Goal: Information Seeking & Learning: Learn about a topic

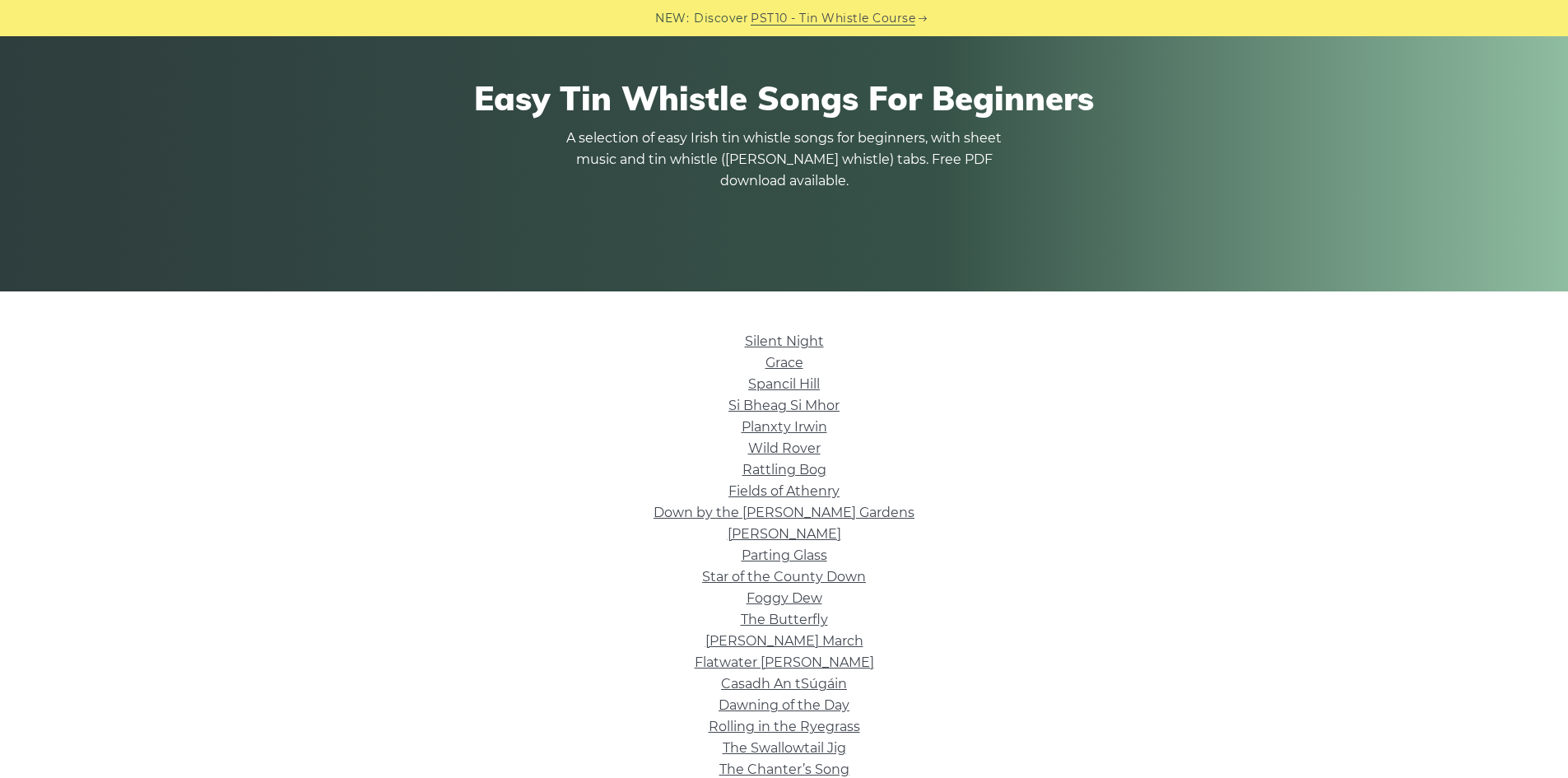
scroll to position [247, 0]
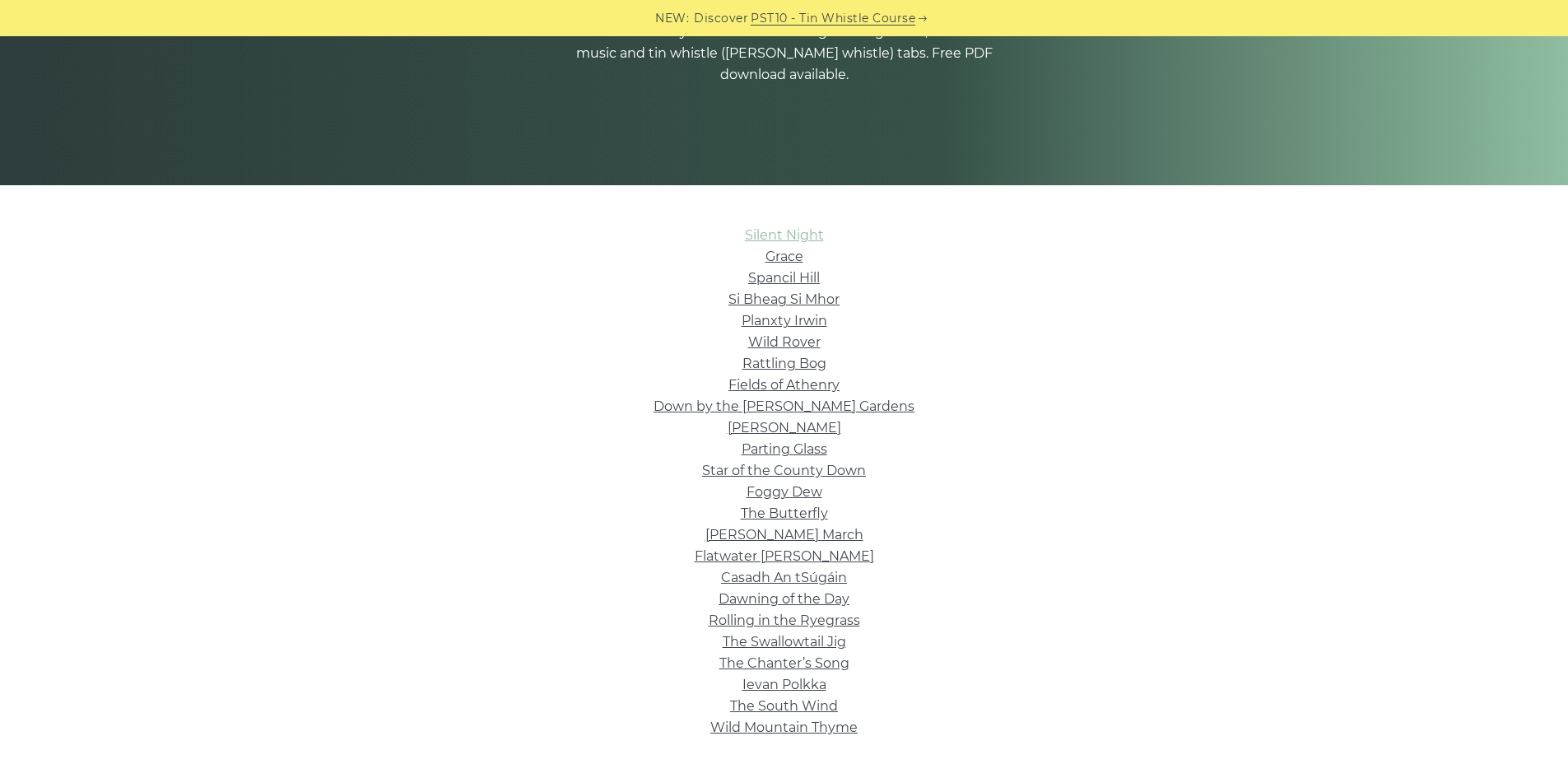
click at [811, 236] on link "Silent Night" at bounding box center [784, 234] width 79 height 15
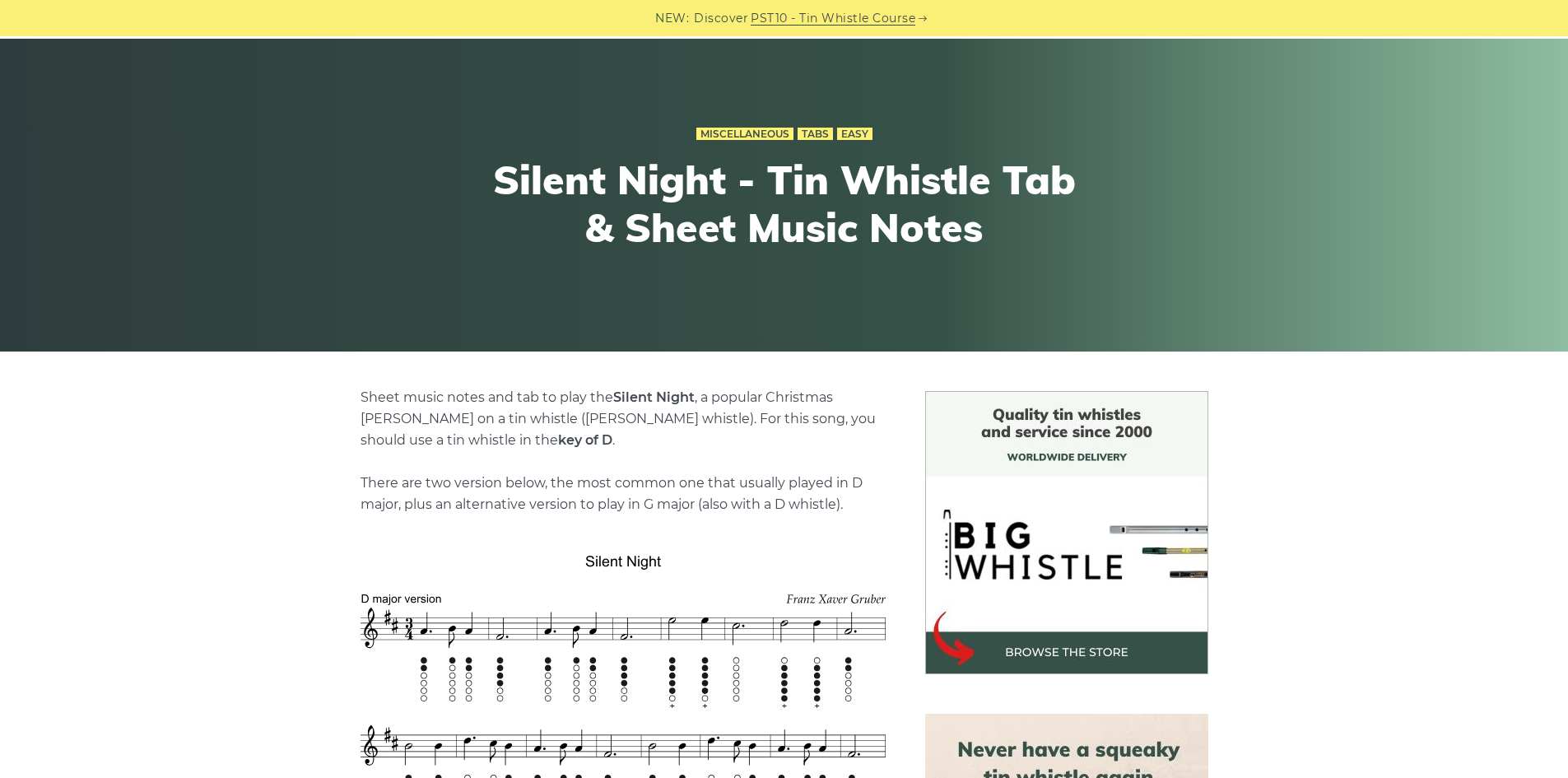
scroll to position [247, 0]
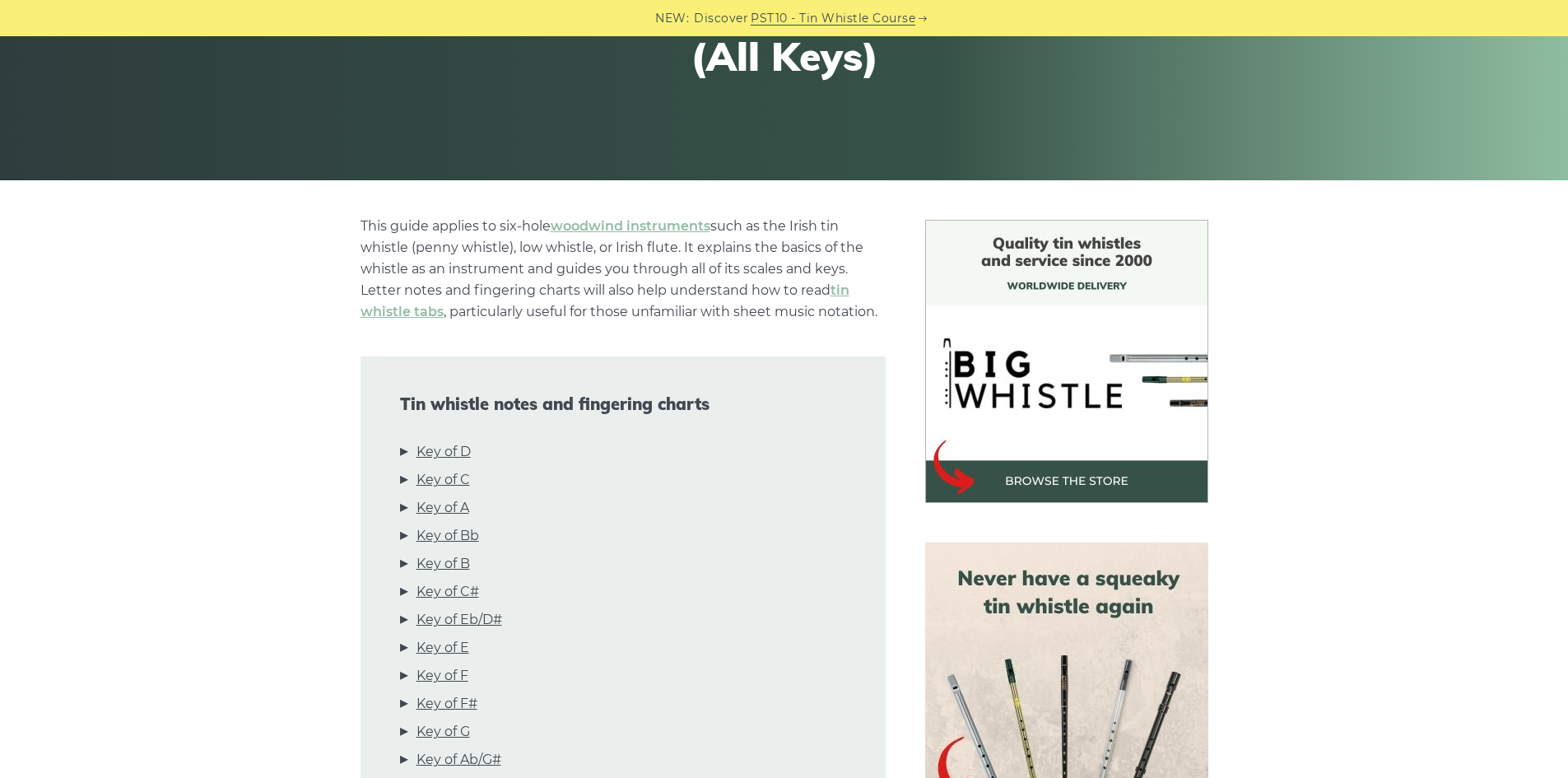
scroll to position [412, 0]
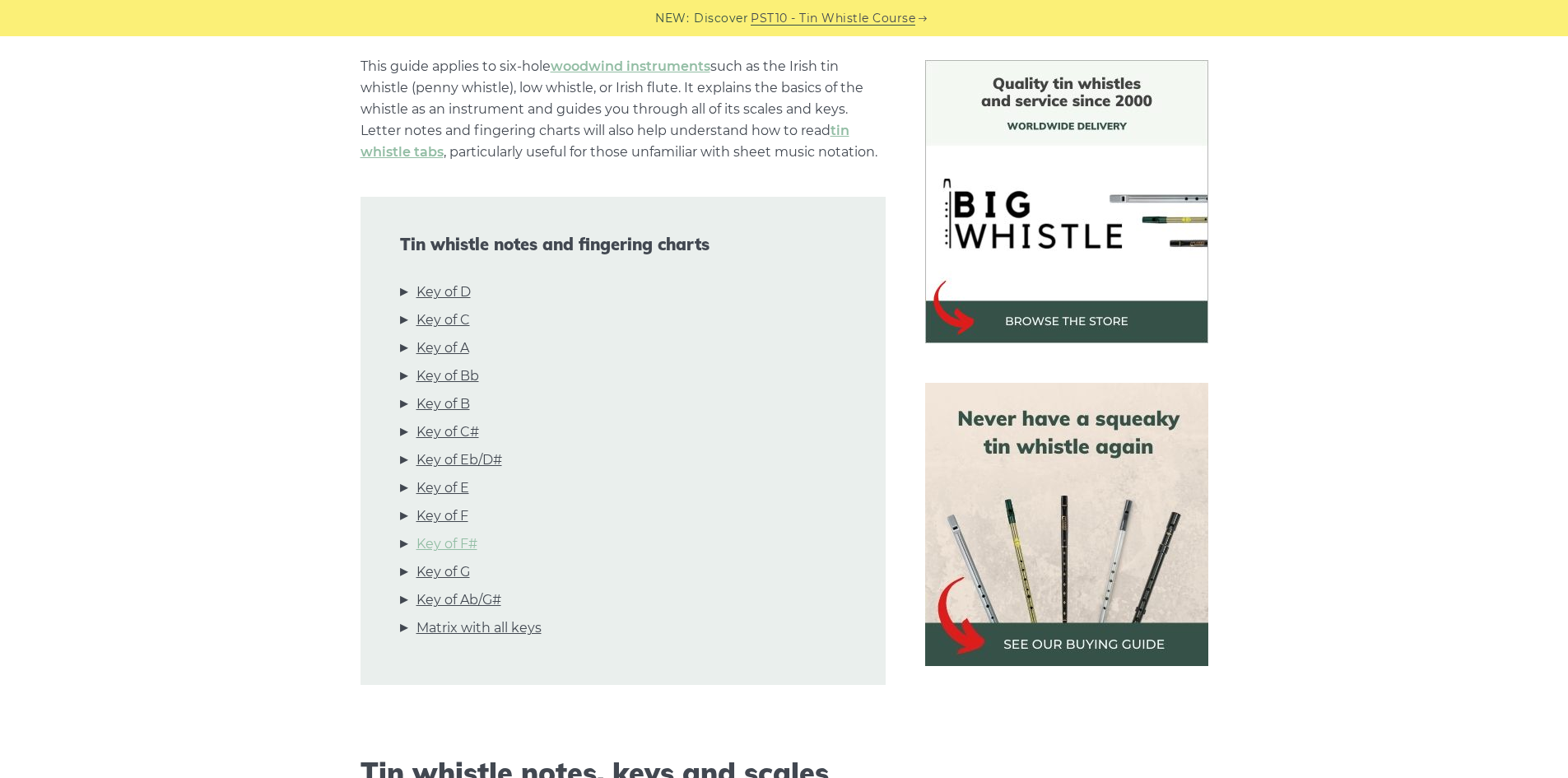
click at [473, 542] on link "Key of F#" at bounding box center [446, 543] width 61 height 21
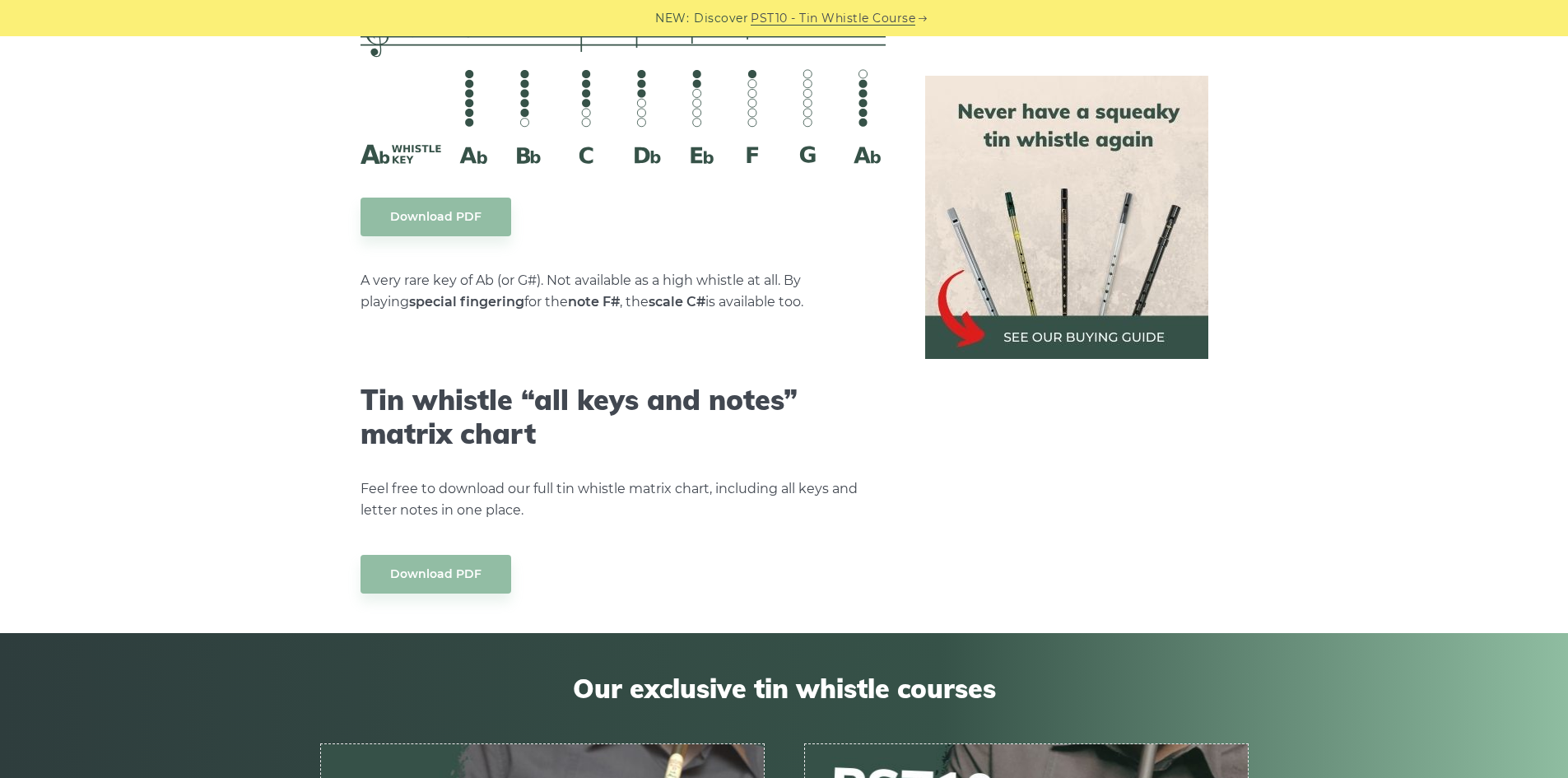
scroll to position [8523, 0]
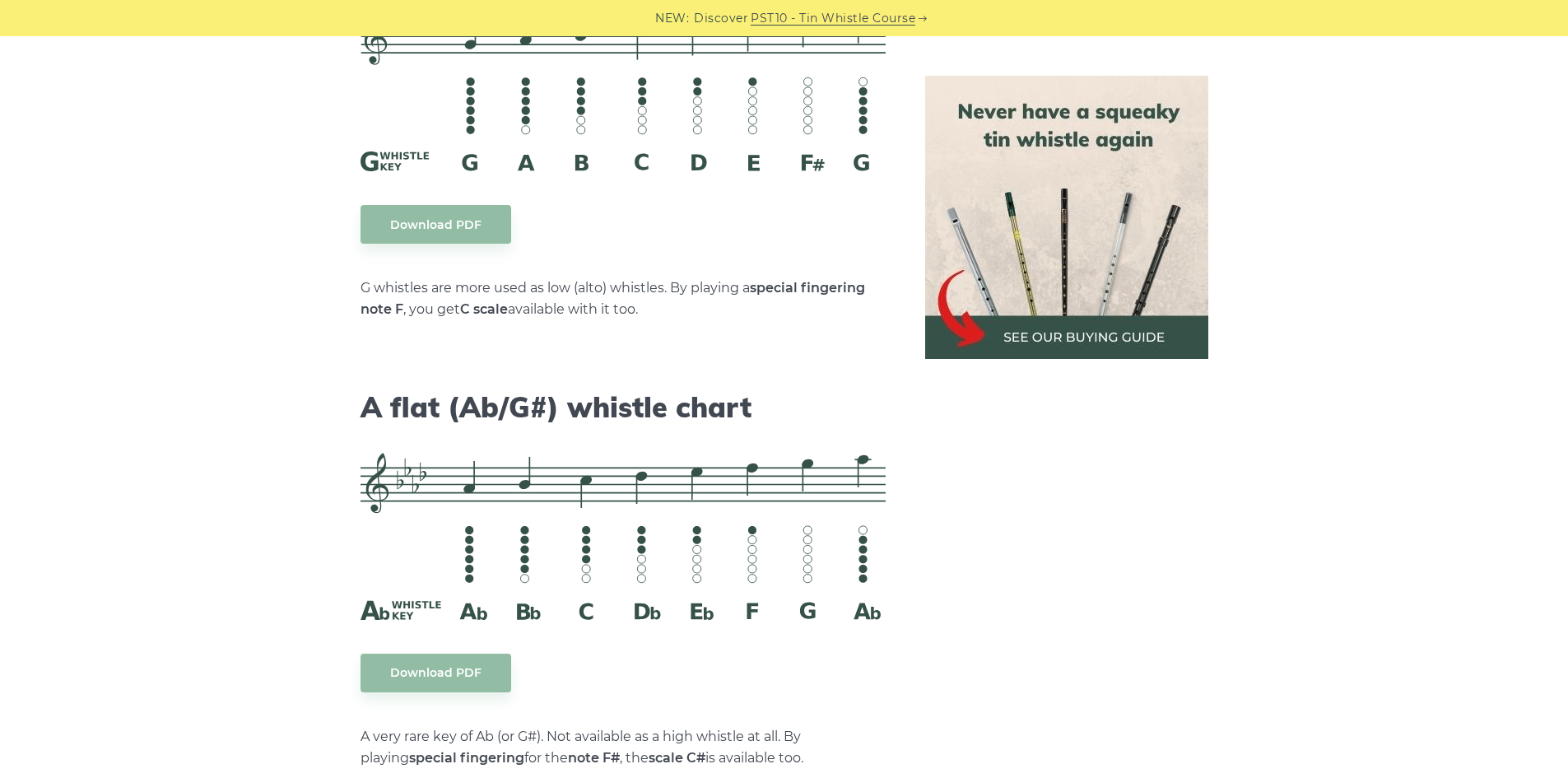
scroll to position [8806, 0]
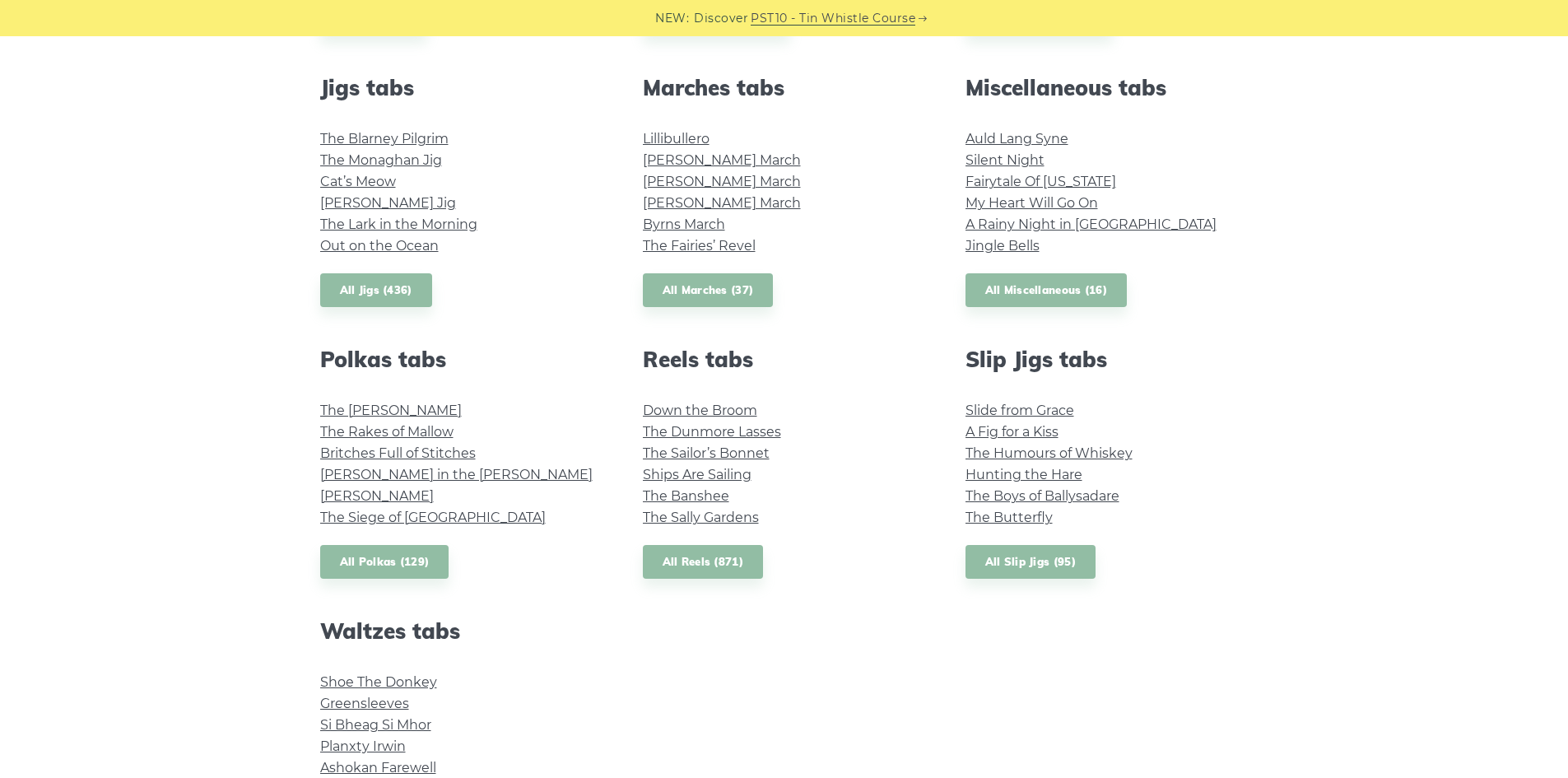
scroll to position [1152, 0]
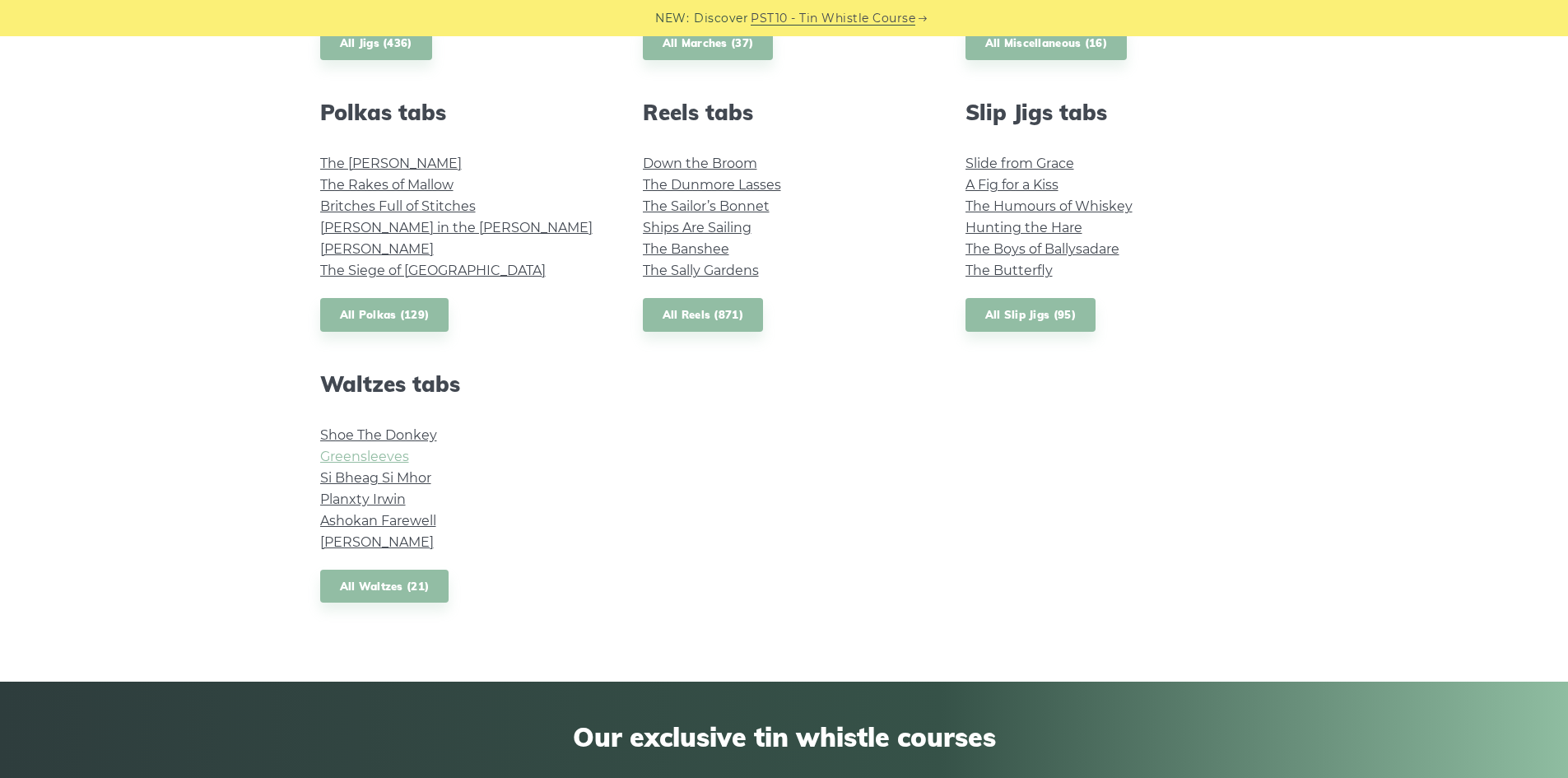
click at [392, 451] on link "Greensleeves" at bounding box center [364, 456] width 89 height 15
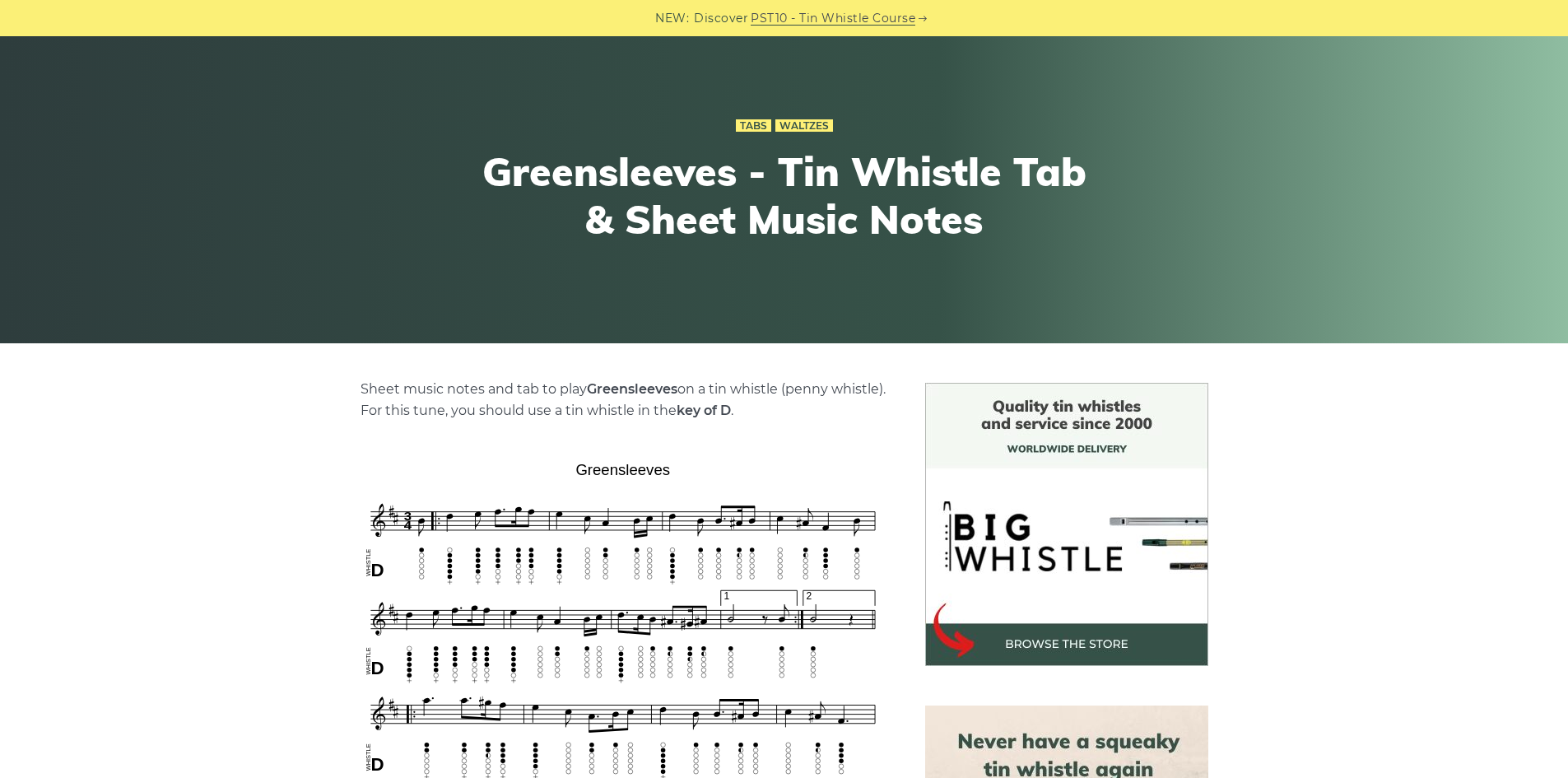
scroll to position [165, 0]
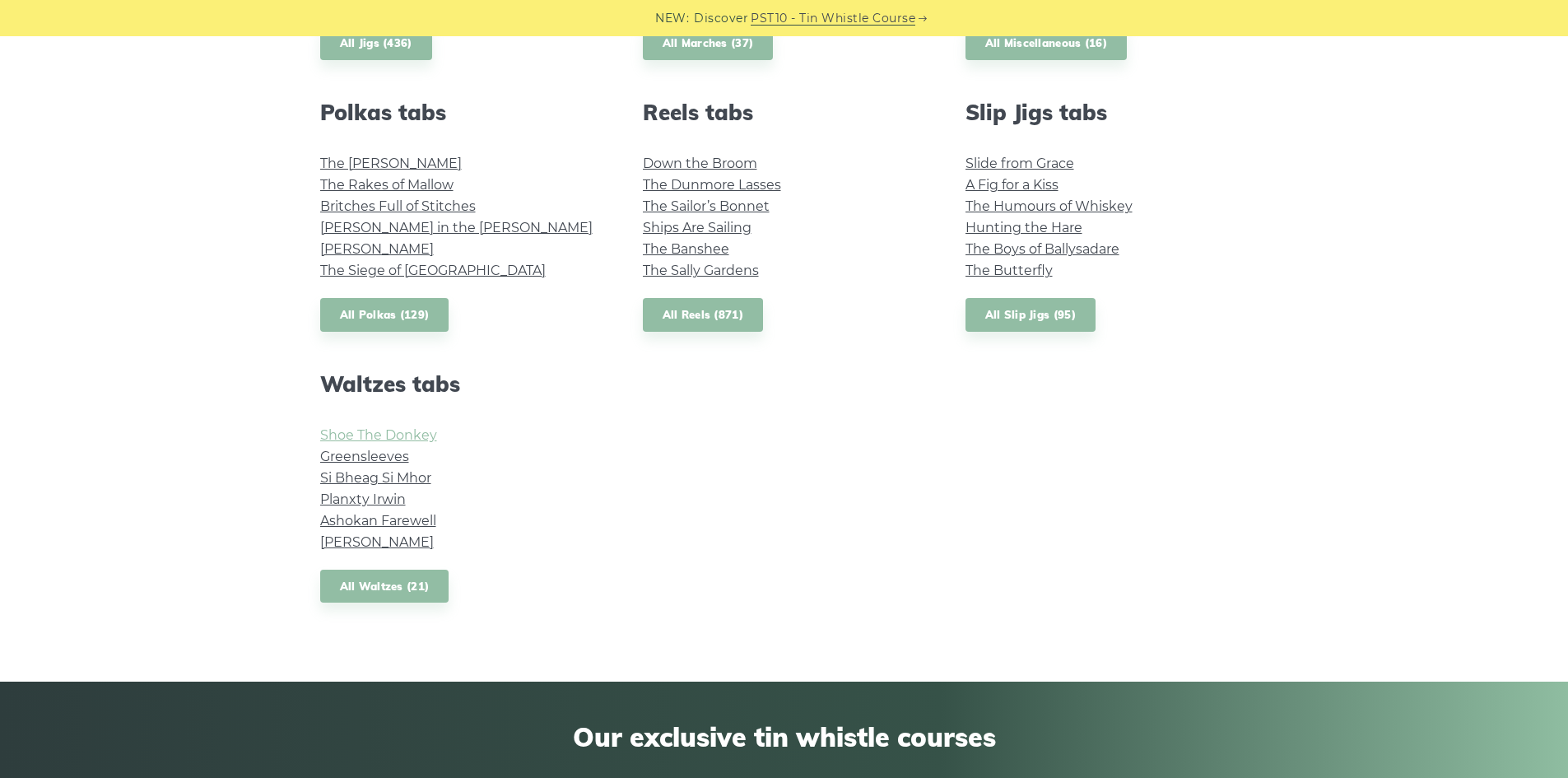
click at [419, 437] on link "Shoe The Donkey" at bounding box center [378, 435] width 117 height 15
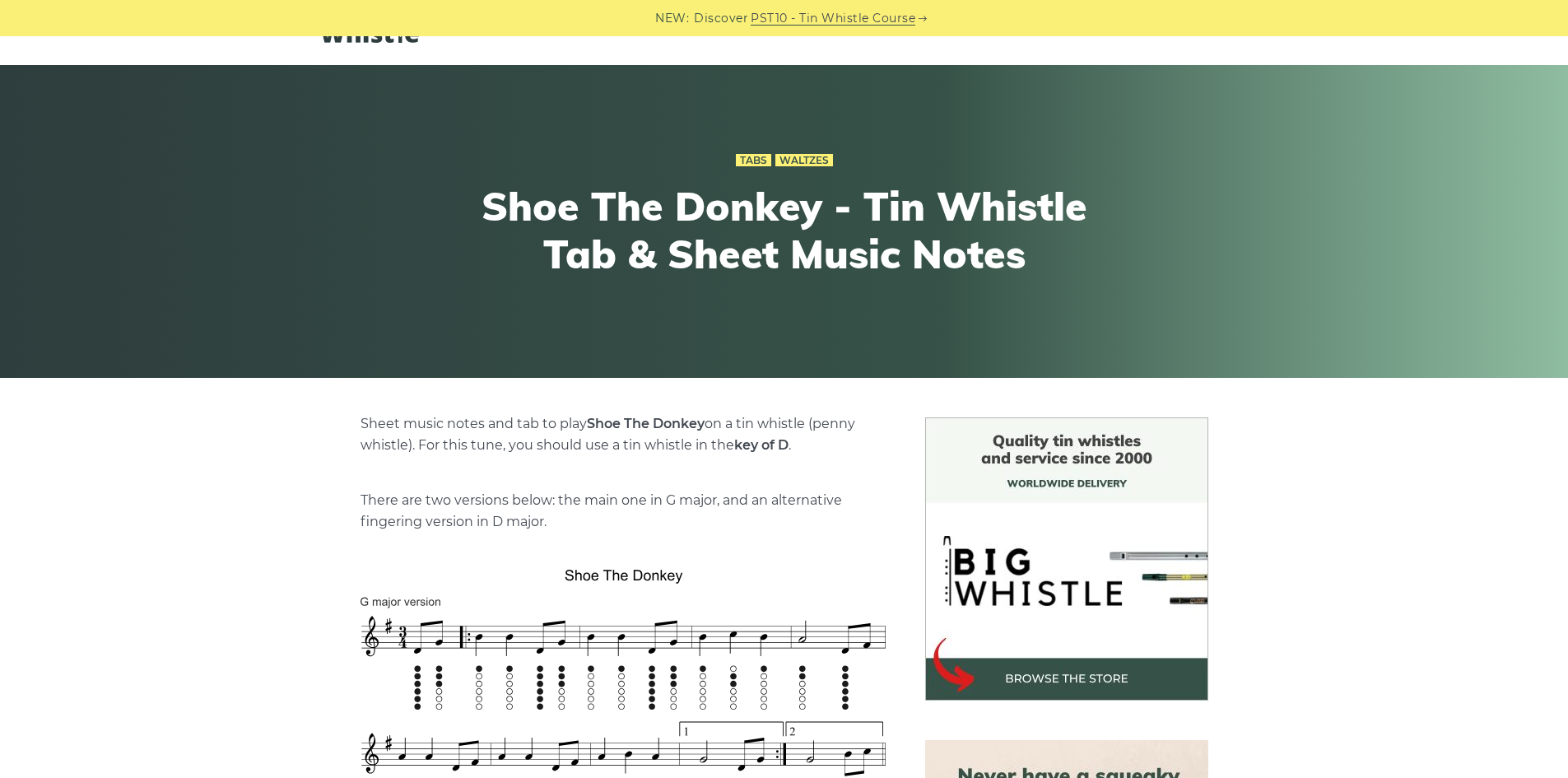
scroll to position [247, 0]
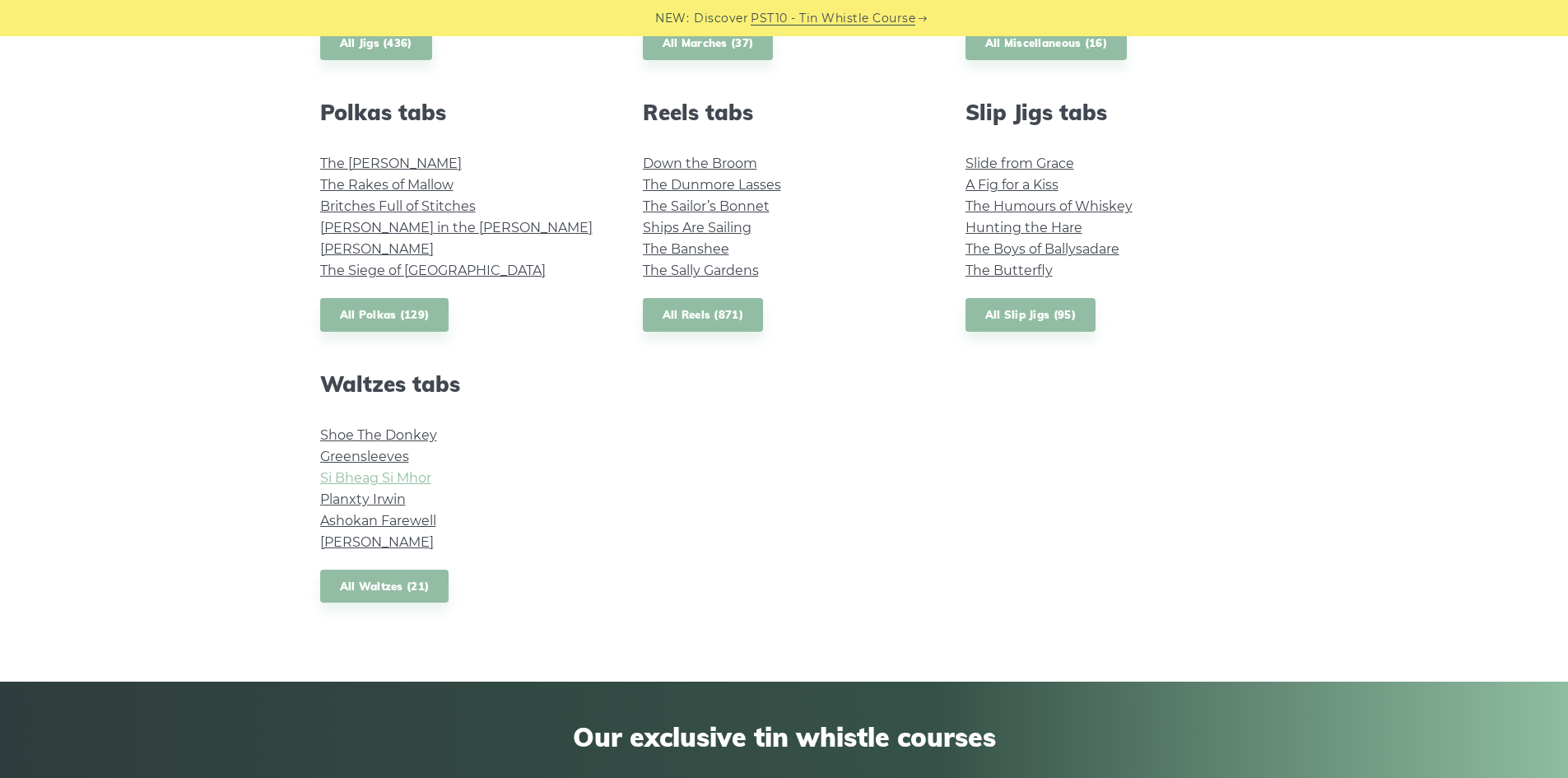
click at [405, 476] on link "Si­ Bheag Si­ Mhor" at bounding box center [375, 477] width 111 height 15
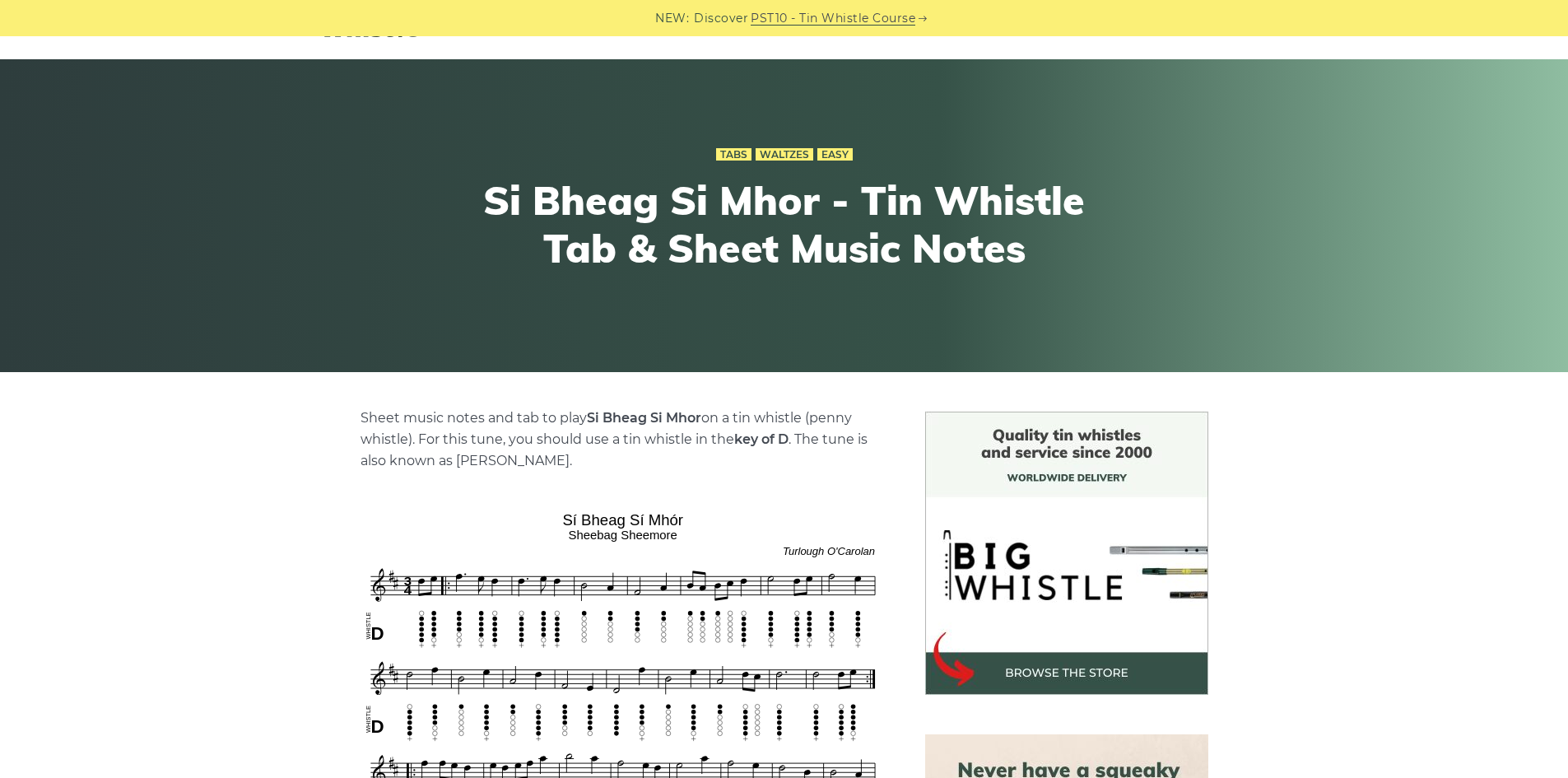
scroll to position [165, 0]
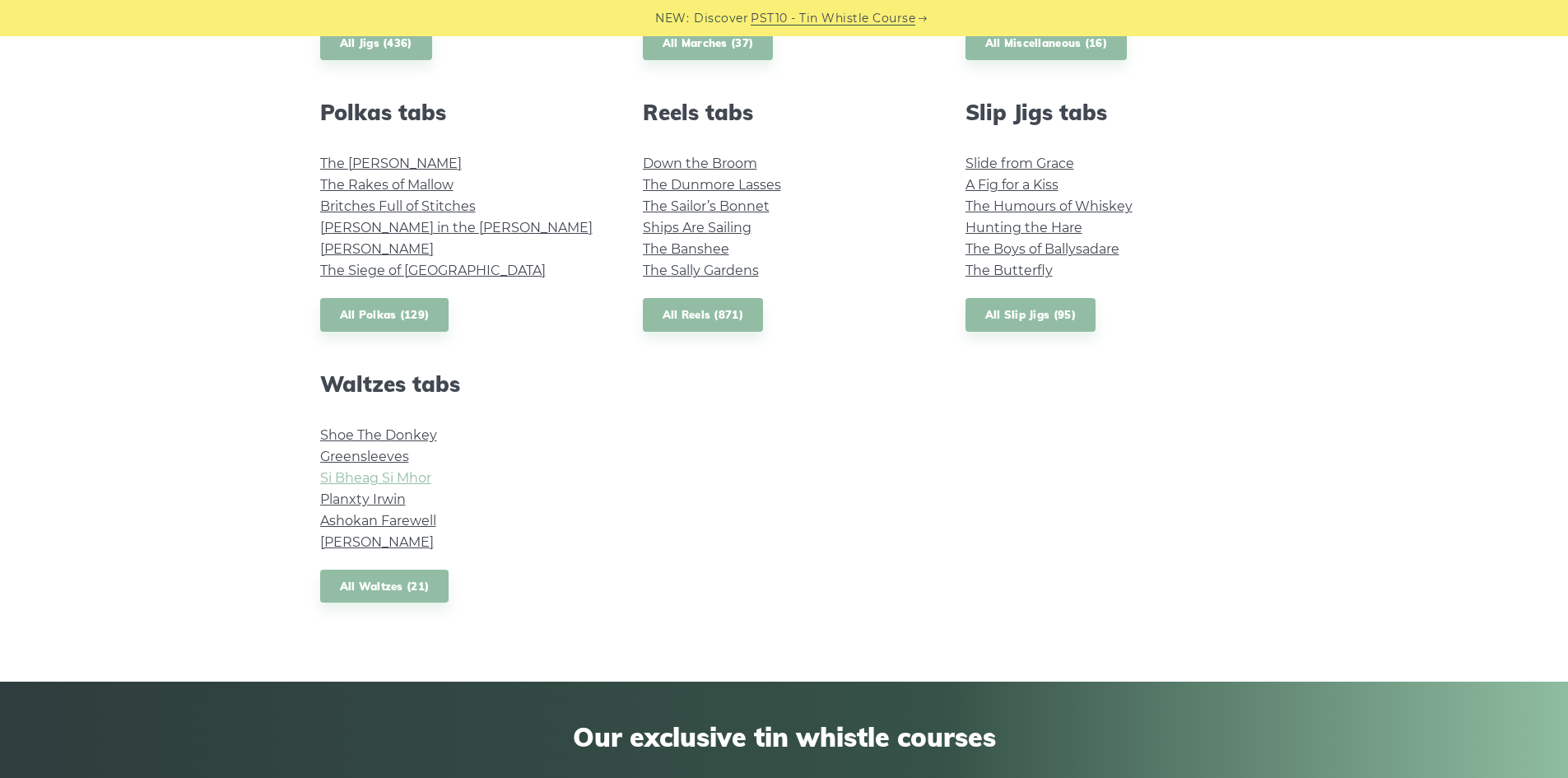
click at [391, 480] on link "Si­ Bheag Si­ Mhor" at bounding box center [375, 477] width 111 height 15
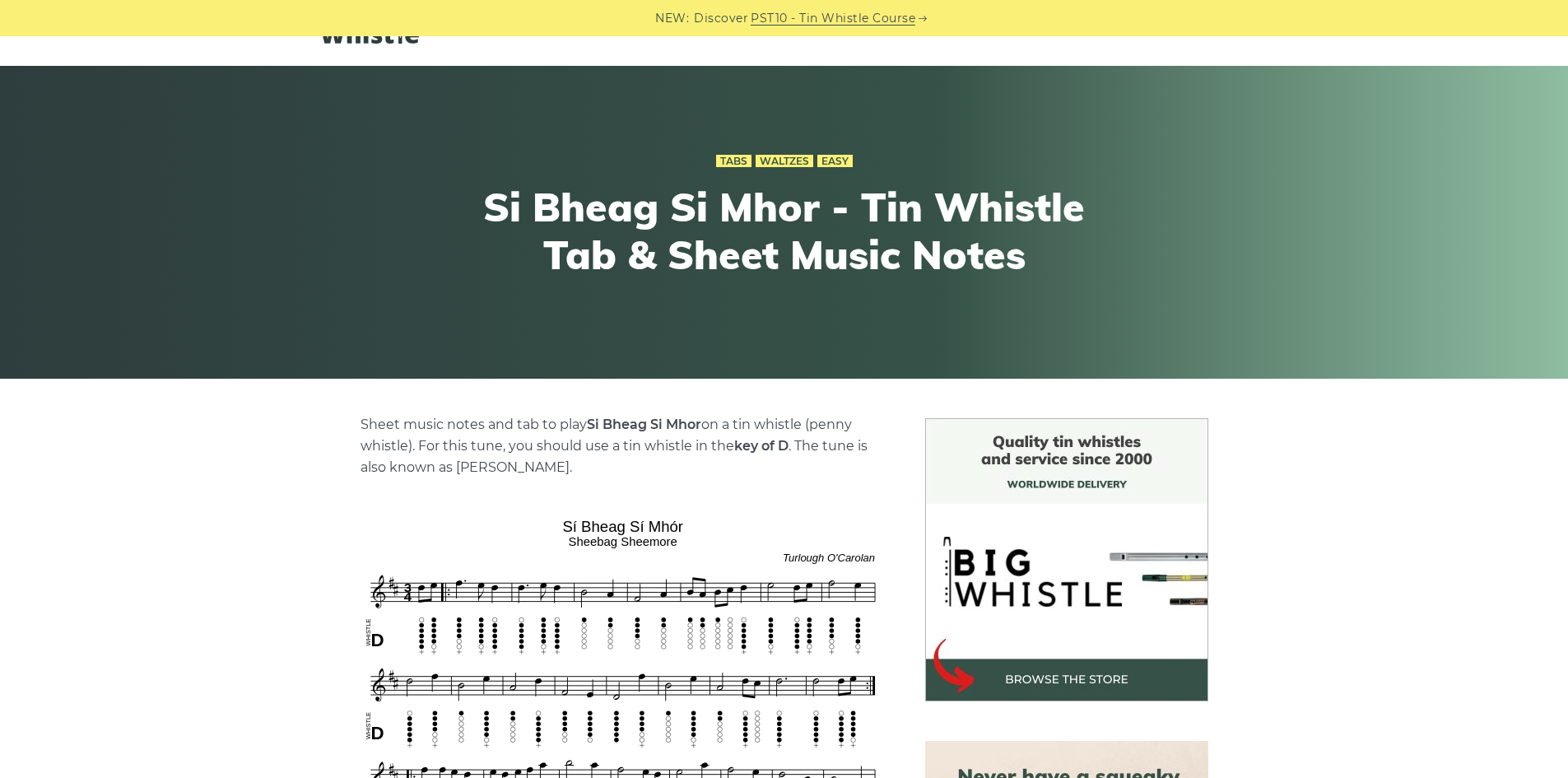
scroll to position [82, 0]
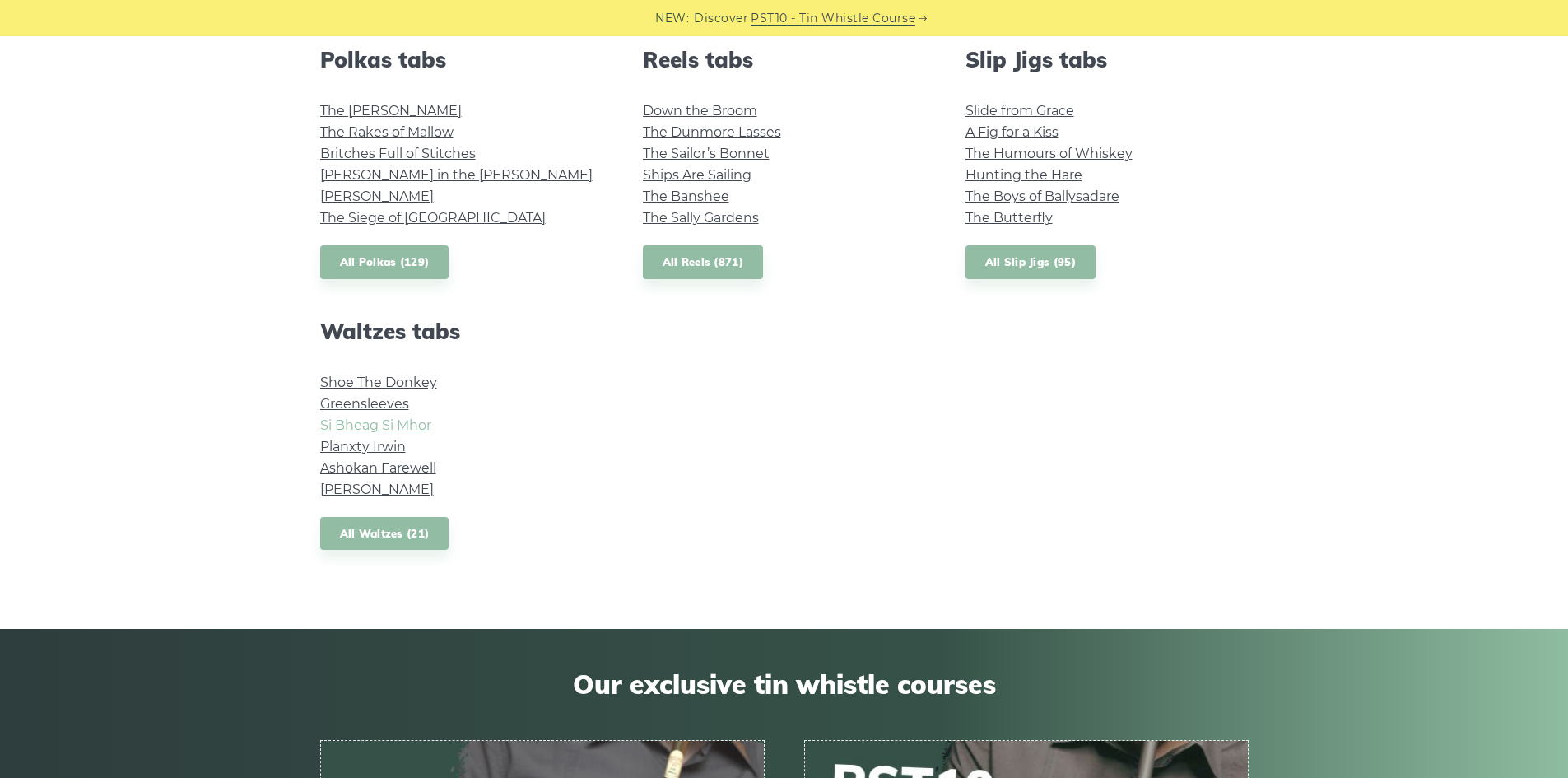
scroll to position [1234, 0]
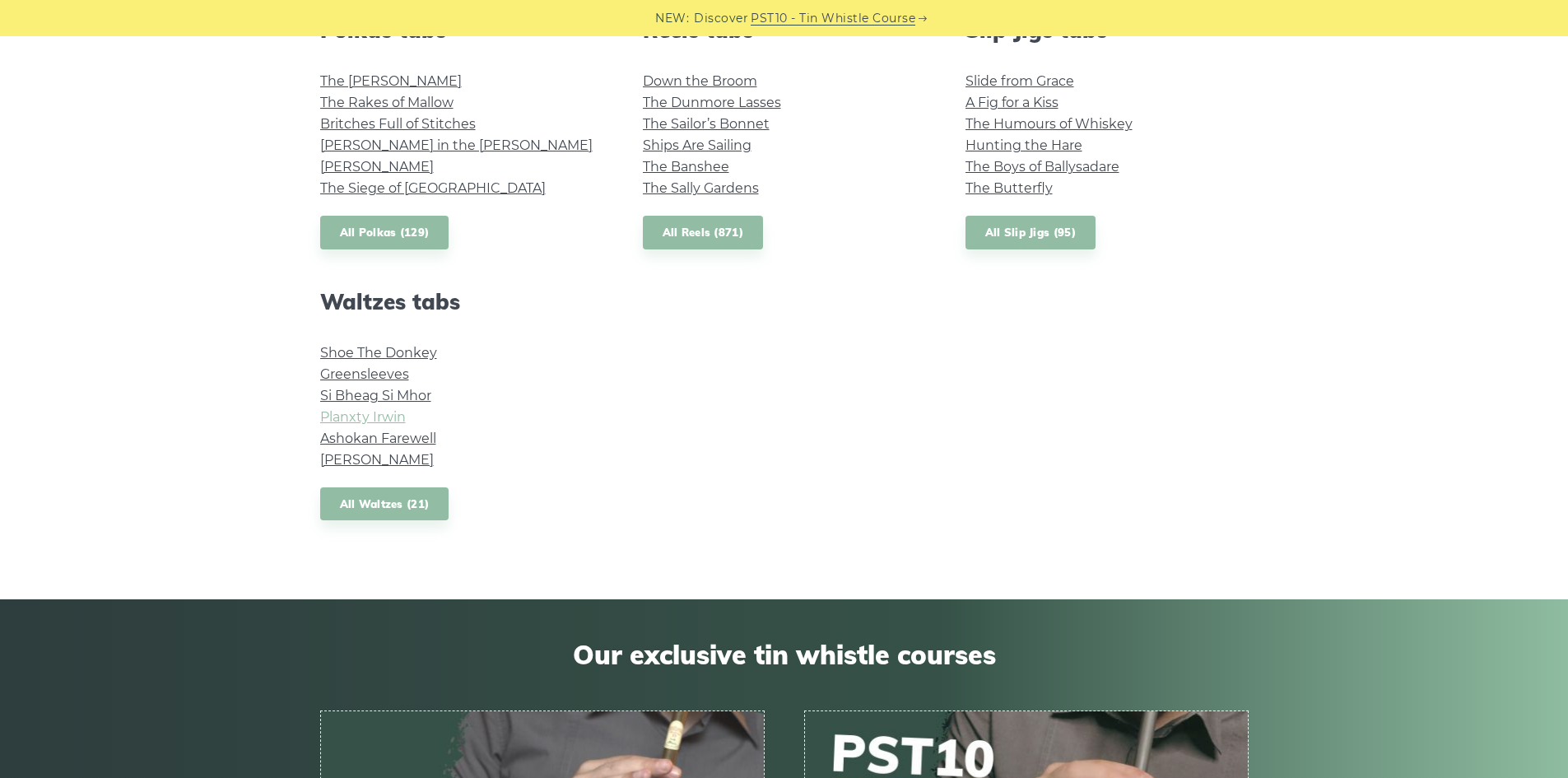
click at [395, 415] on link "Planxty Irwin" at bounding box center [363, 416] width 86 height 15
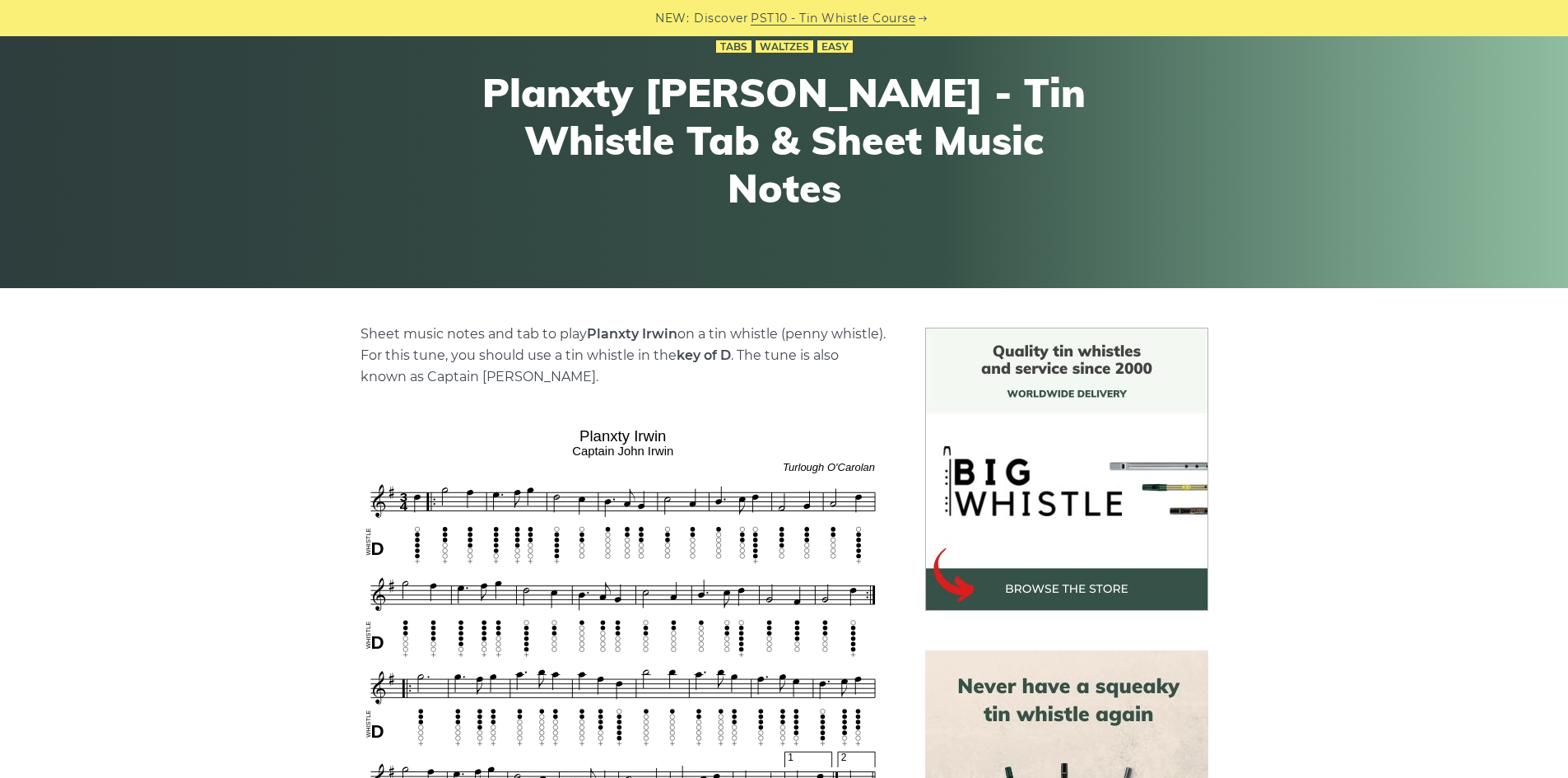
scroll to position [165, 0]
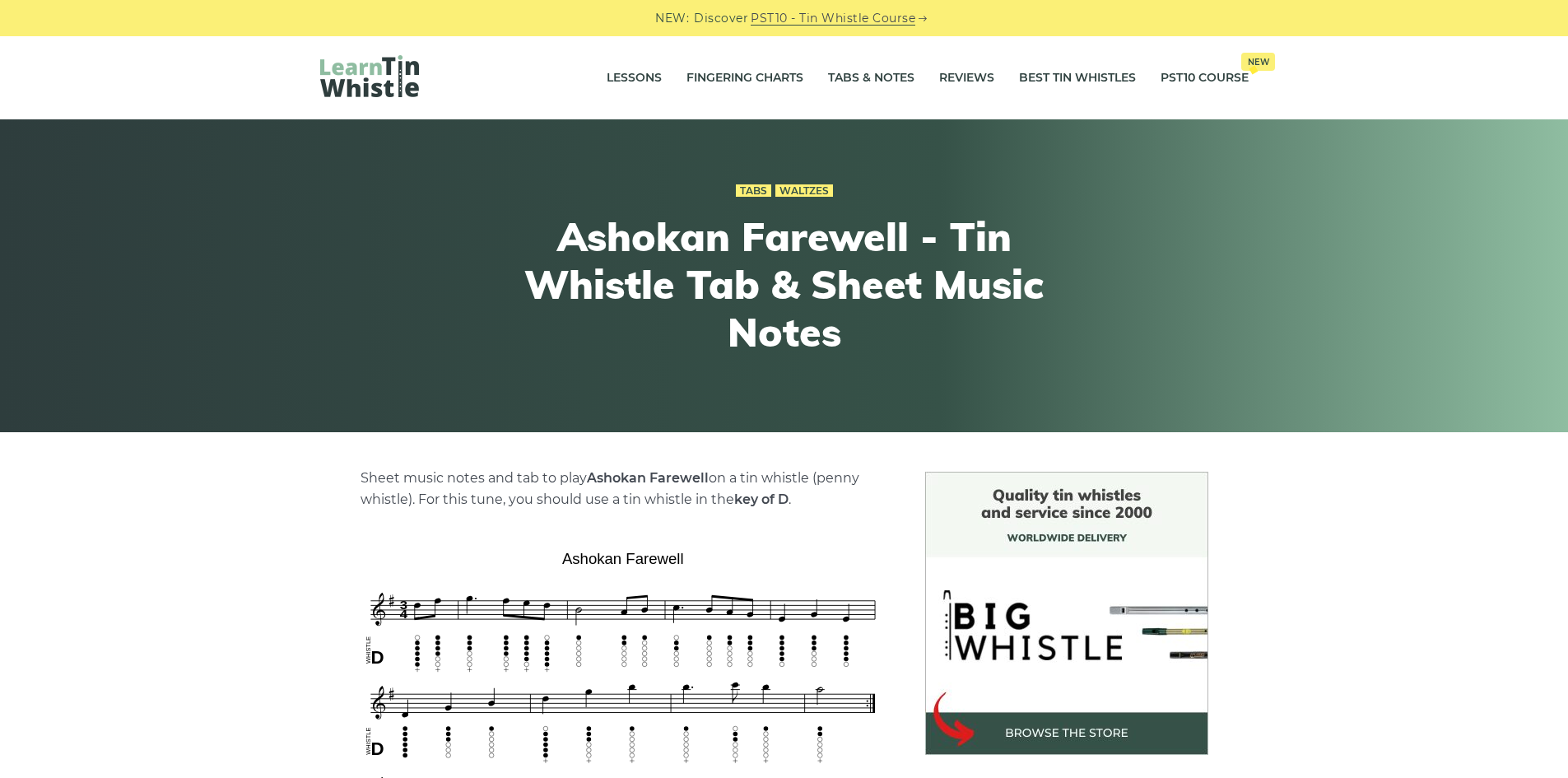
scroll to position [82, 0]
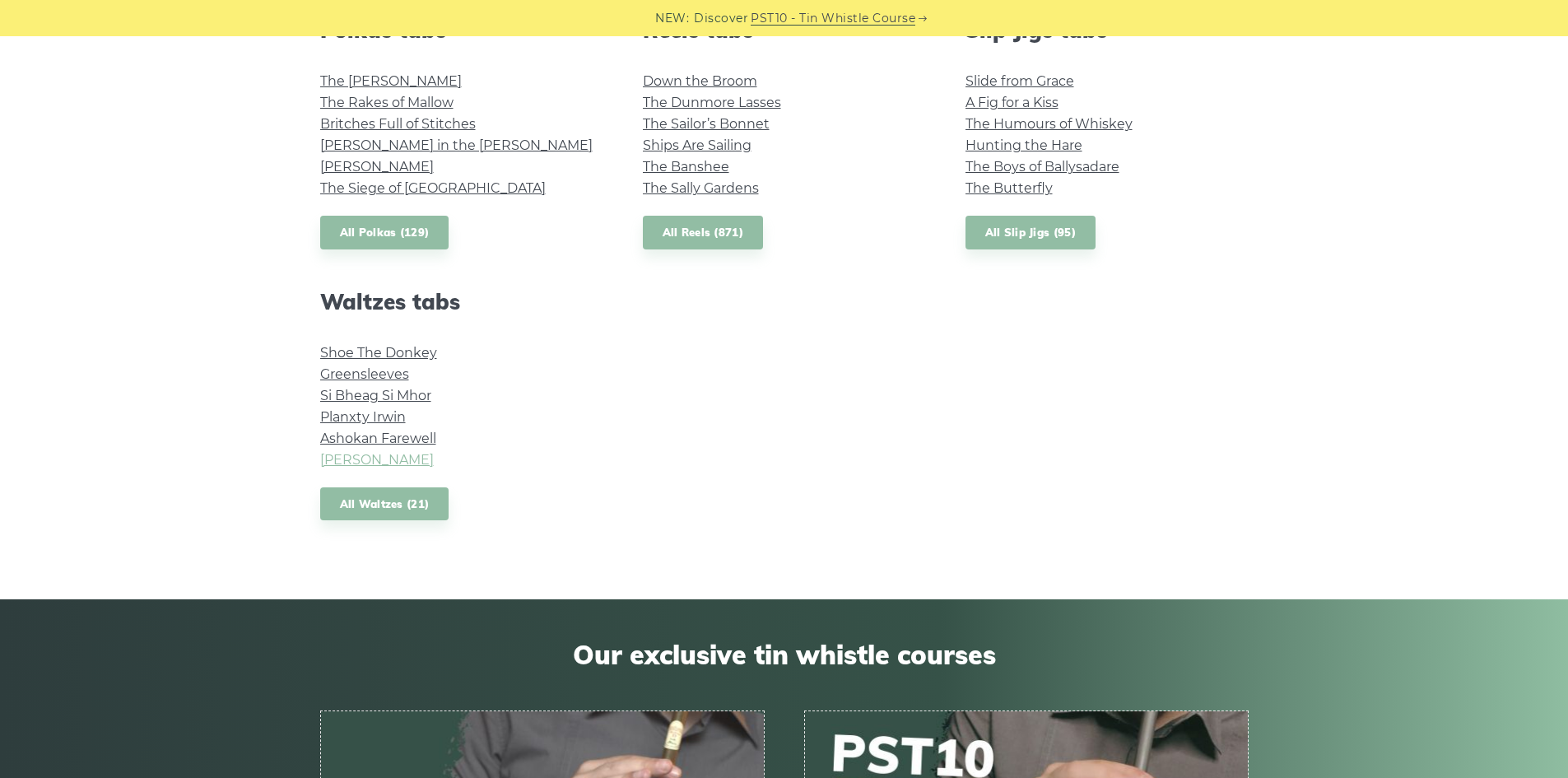
click at [404, 458] on link "[PERSON_NAME]" at bounding box center [376, 459] width 114 height 15
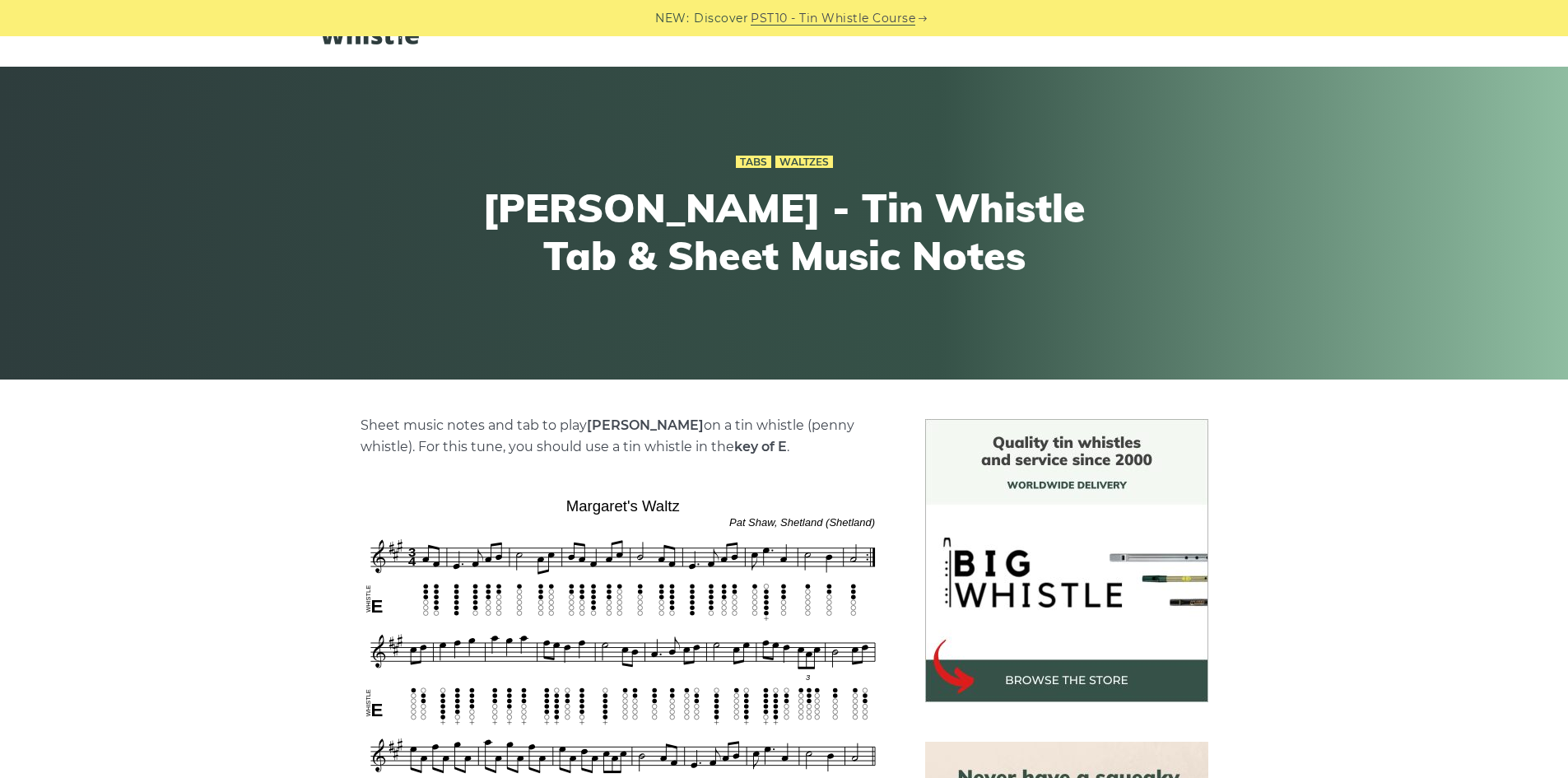
scroll to position [82, 0]
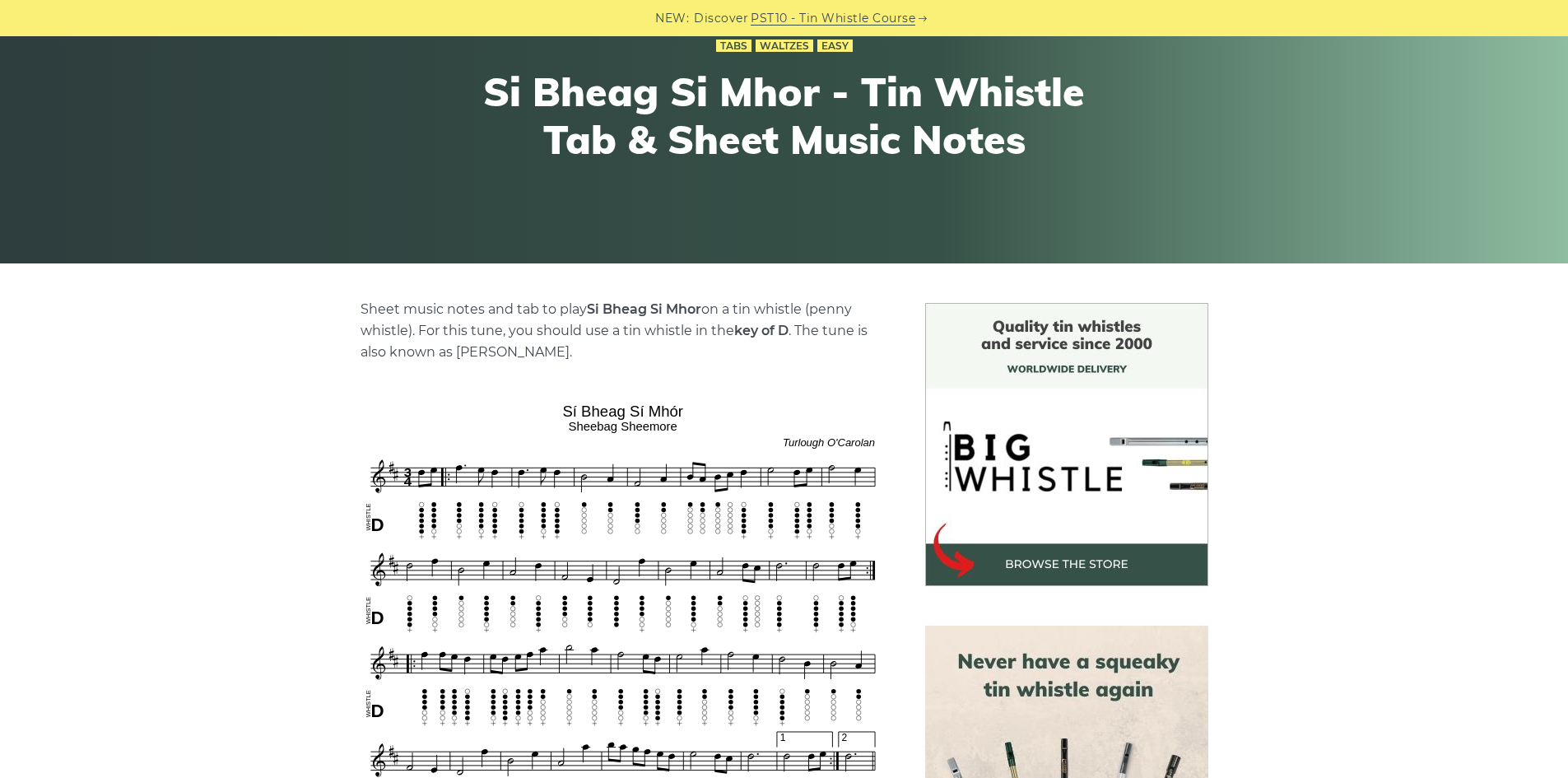
scroll to position [247, 0]
